Goal: Complete application form: Complete application form

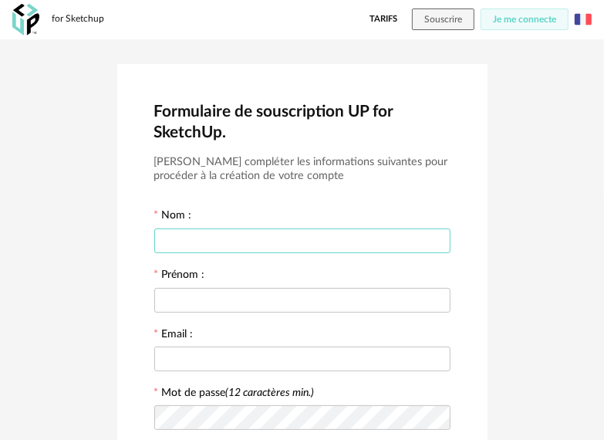
click at [204, 234] on input "text" at bounding box center [302, 240] width 296 height 25
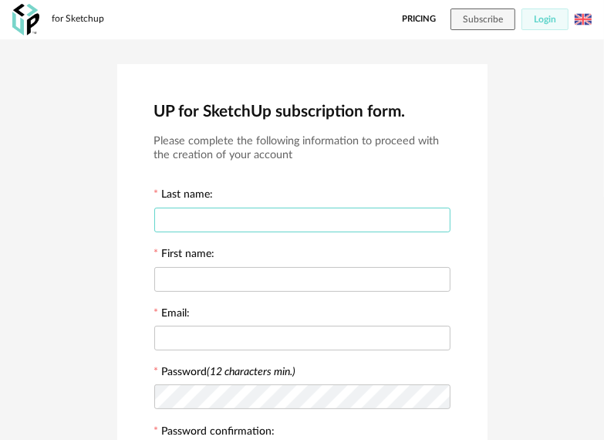
click at [221, 211] on input "text" at bounding box center [302, 219] width 296 height 25
type input "****"
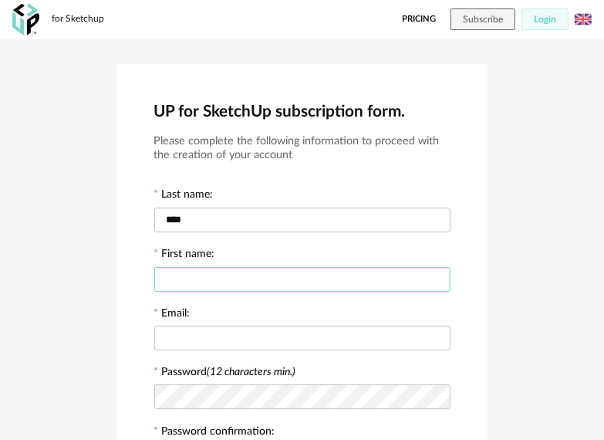
click at [206, 274] on input "text" at bounding box center [302, 279] width 296 height 25
type input "*****"
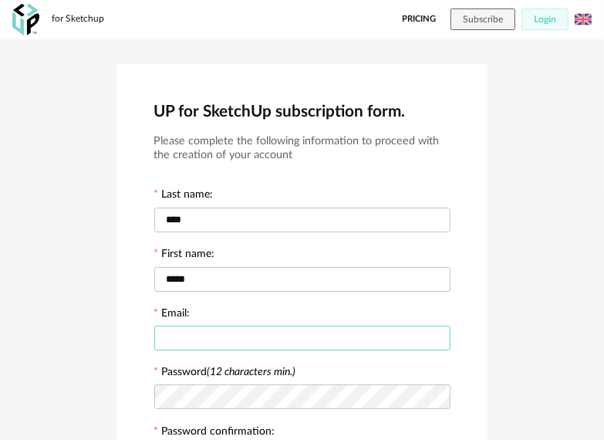
click at [192, 342] on input "text" at bounding box center [302, 337] width 296 height 25
type input "**********"
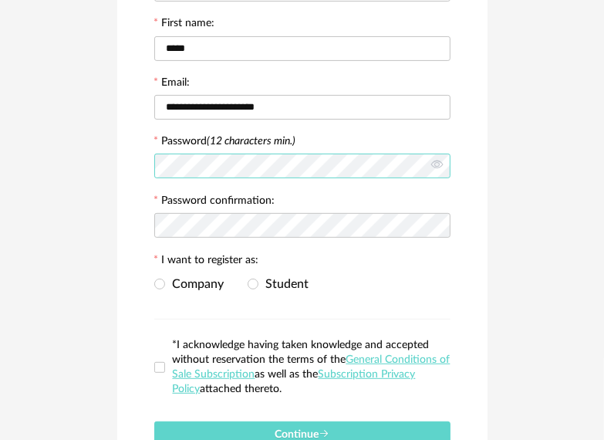
scroll to position [231, 0]
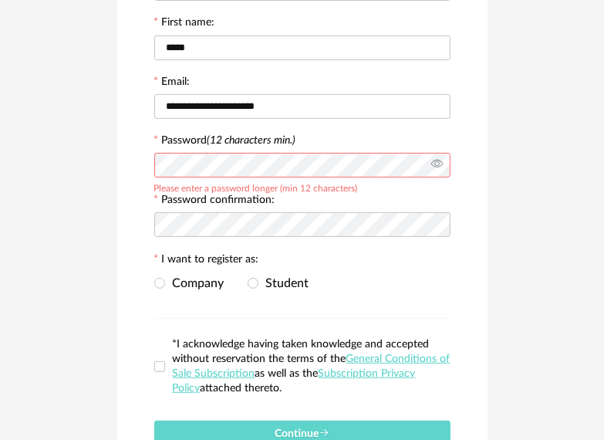
click at [441, 164] on icon at bounding box center [436, 165] width 19 height 31
click at [435, 164] on icon at bounding box center [436, 165] width 19 height 31
click at [436, 224] on icon at bounding box center [436, 224] width 19 height 31
click at [253, 282] on span at bounding box center [253, 283] width 11 height 11
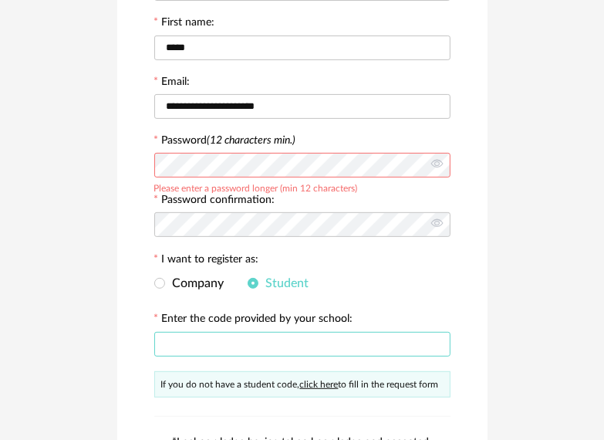
click at [212, 350] on input "text" at bounding box center [302, 344] width 296 height 25
type input "********"
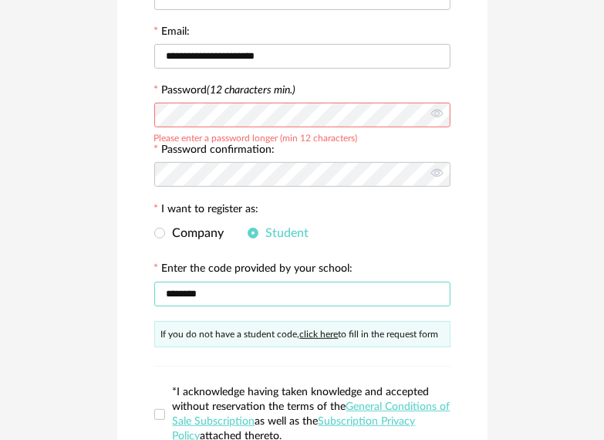
scroll to position [386, 0]
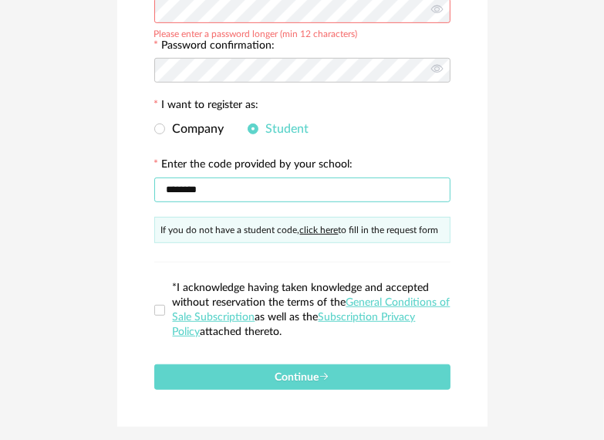
drag, startPoint x: 214, startPoint y: 189, endPoint x: 151, endPoint y: 190, distance: 63.2
click at [151, 190] on div "**********" at bounding box center [302, 52] width 370 height 748
click at [197, 227] on div "If you do not have a student code, click here to fill in the request form" at bounding box center [302, 230] width 296 height 26
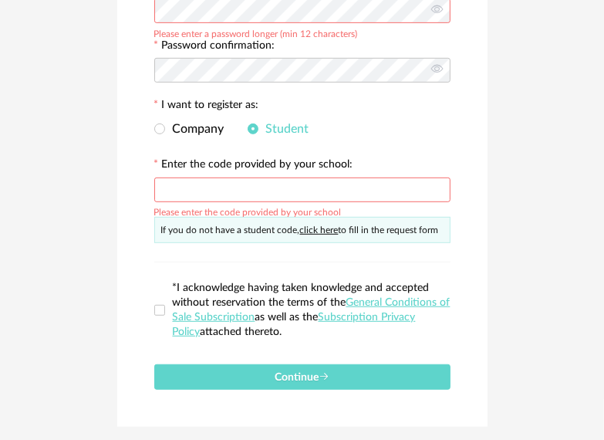
click at [332, 231] on link "click here" at bounding box center [319, 229] width 39 height 9
click at [228, 184] on input "text" at bounding box center [302, 189] width 296 height 25
type input "********"
click at [156, 312] on span at bounding box center [159, 310] width 11 height 11
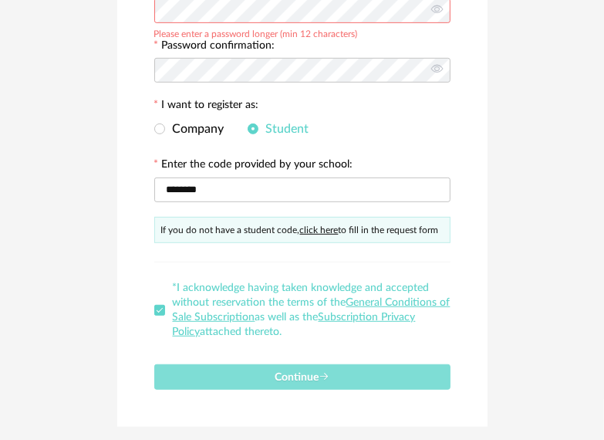
click at [261, 370] on button "Continue" at bounding box center [302, 376] width 296 height 25
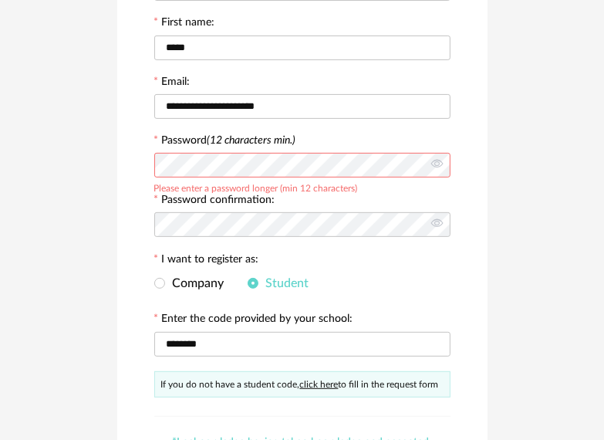
scroll to position [154, 0]
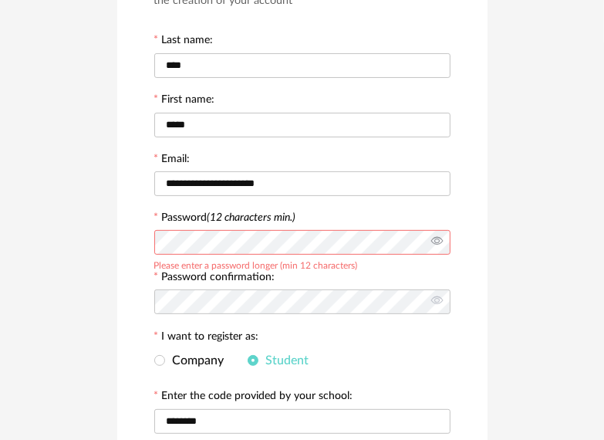
click at [438, 238] on icon at bounding box center [436, 242] width 19 height 31
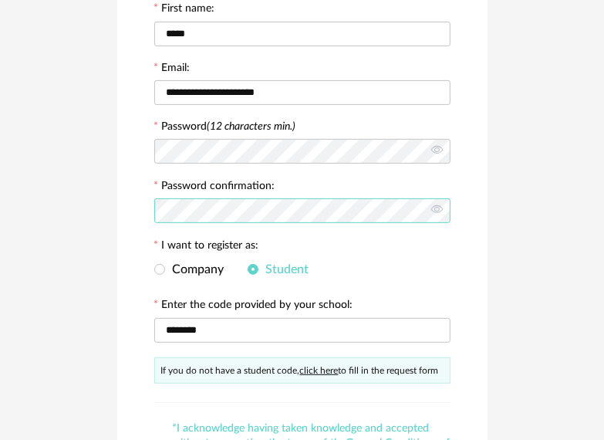
scroll to position [463, 0]
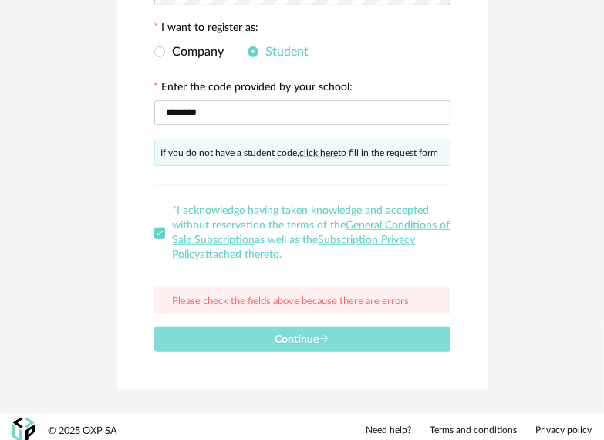
click at [298, 340] on span "Continue" at bounding box center [302, 339] width 55 height 11
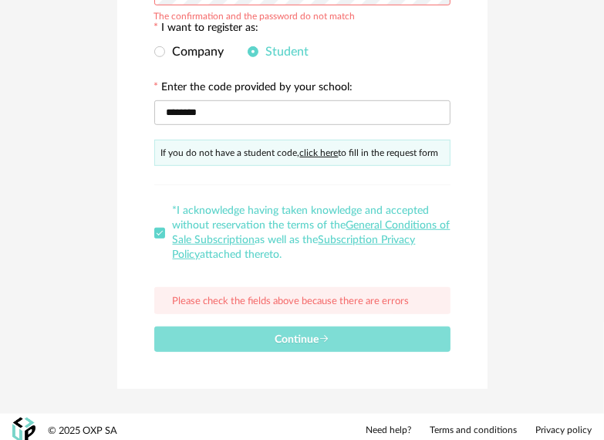
click at [298, 340] on span "Continue" at bounding box center [302, 339] width 55 height 11
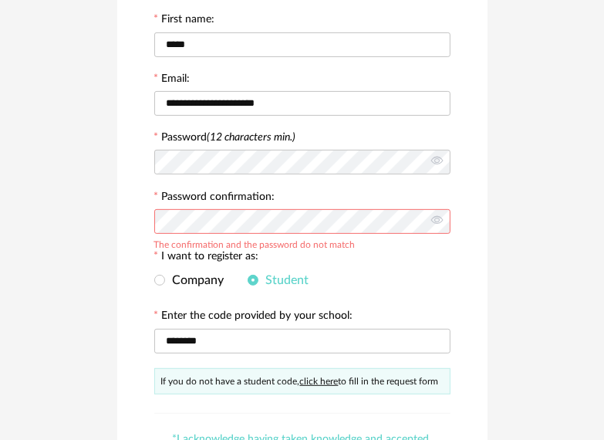
scroll to position [231, 0]
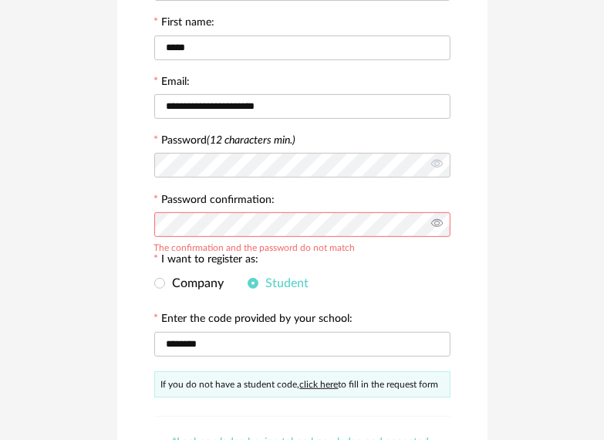
click at [434, 225] on icon at bounding box center [436, 224] width 19 height 31
click at [437, 167] on icon at bounding box center [436, 165] width 19 height 31
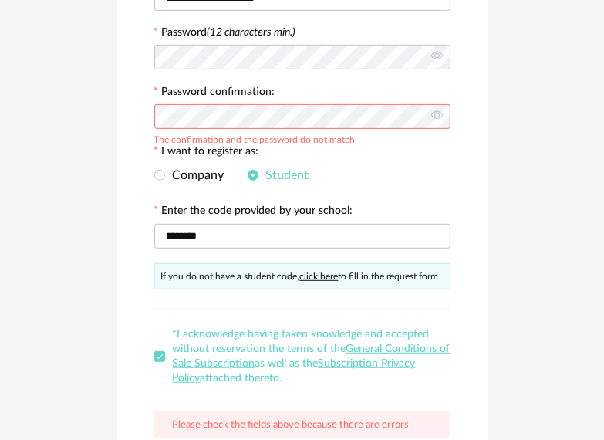
scroll to position [160, 0]
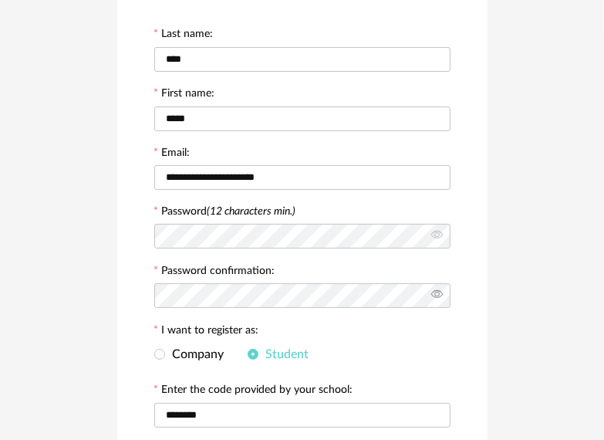
click at [438, 292] on icon at bounding box center [436, 295] width 19 height 31
click at [438, 233] on icon at bounding box center [436, 236] width 19 height 31
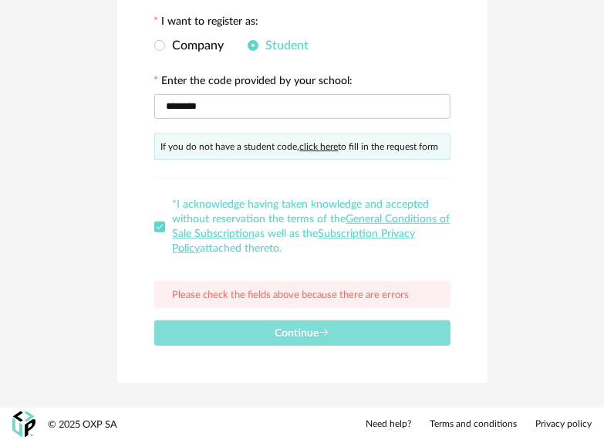
click at [400, 325] on button "Continue" at bounding box center [302, 332] width 296 height 25
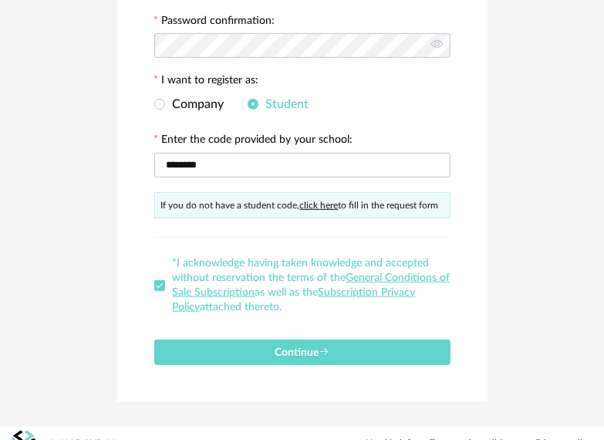
scroll to position [430, 0]
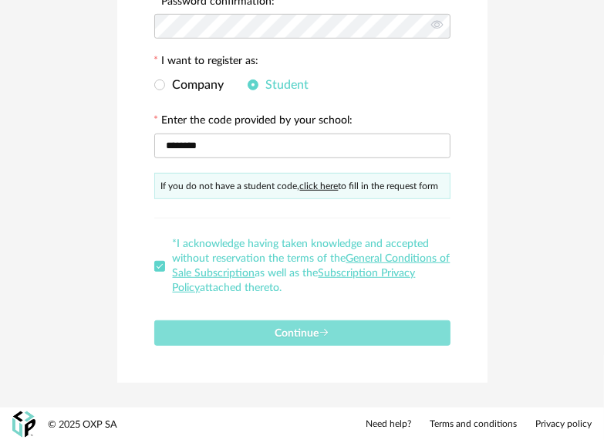
click at [296, 328] on span "Continue" at bounding box center [302, 333] width 55 height 11
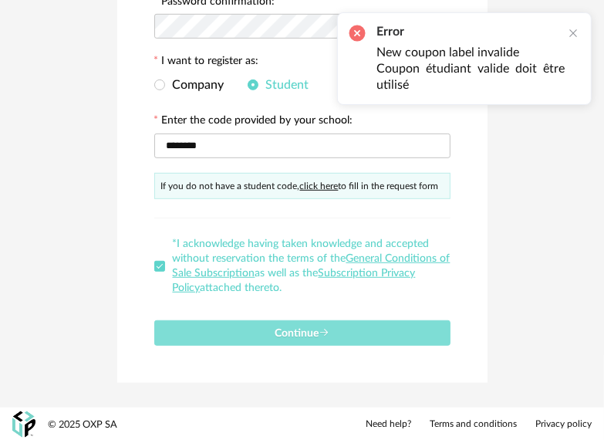
click at [275, 328] on span "Continue" at bounding box center [302, 333] width 55 height 11
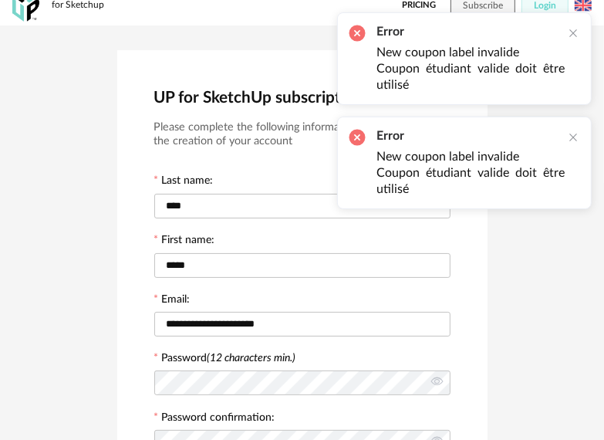
scroll to position [0, 0]
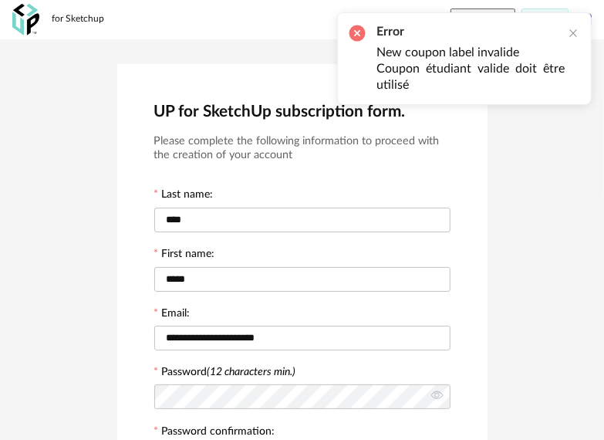
click at [54, 80] on div "**********" at bounding box center [302, 437] width 604 height 797
click at [575, 32] on div at bounding box center [573, 33] width 12 height 12
